Goal: Entertainment & Leisure: Consume media (video, audio)

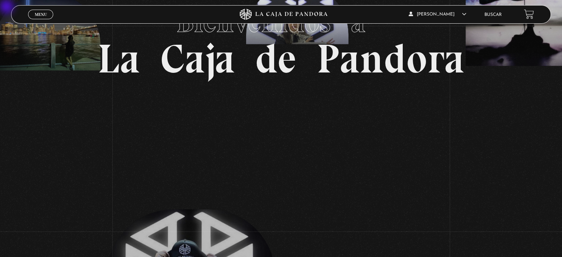
scroll to position [22, 0]
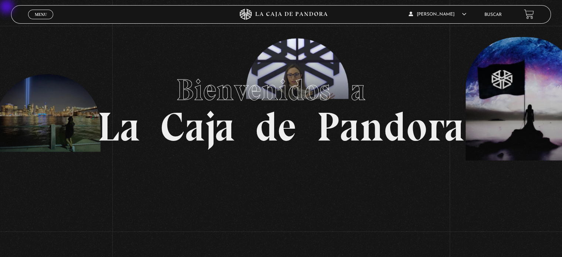
click at [39, 17] on span "Menu" at bounding box center [41, 14] width 12 height 4
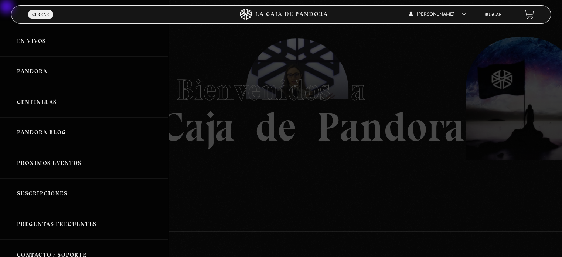
click at [276, 141] on div at bounding box center [281, 128] width 562 height 257
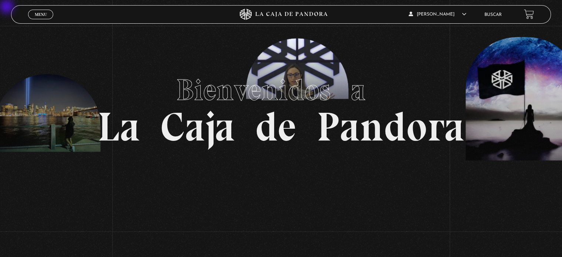
click at [40, 17] on span "Menu" at bounding box center [41, 14] width 12 height 4
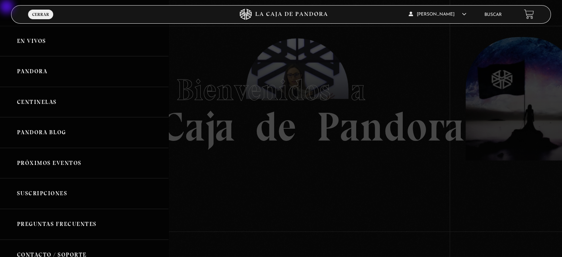
click at [67, 82] on link "Pandora" at bounding box center [84, 71] width 168 height 31
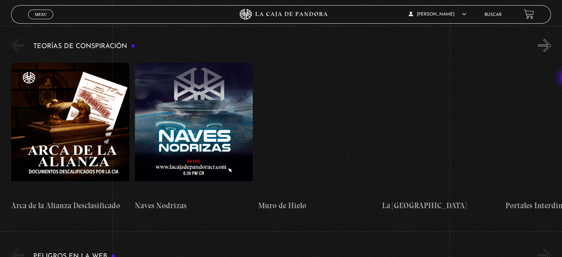
scroll to position [1182, 0]
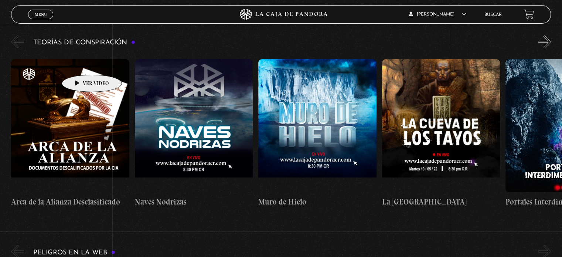
click at [80, 64] on figure at bounding box center [70, 125] width 118 height 133
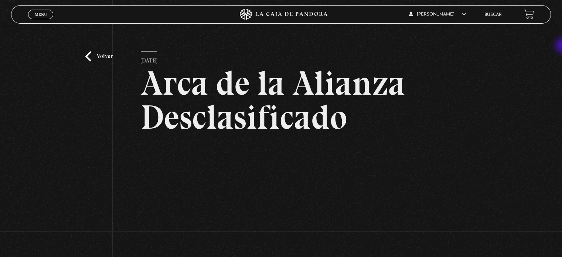
drag, startPoint x: 561, startPoint y: 40, endPoint x: 564, endPoint y: 49, distance: 9.6
click at [561, 49] on html "ingresar al sitio Ver Video Más Información Solicitar Por favor coloque su disp…" at bounding box center [281, 225] width 562 height 450
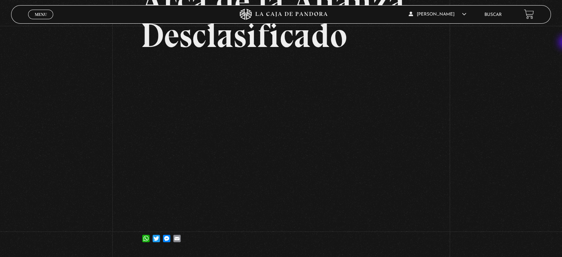
scroll to position [83, 0]
